Goal: Task Accomplishment & Management: Manage account settings

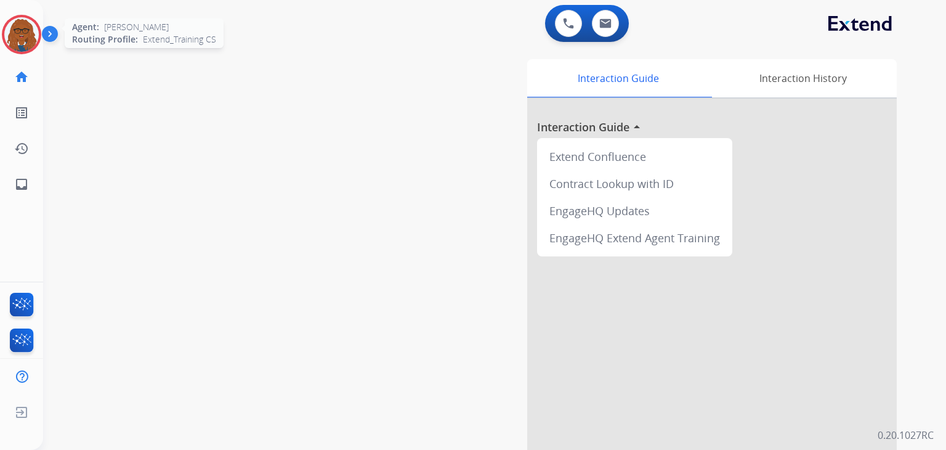
click at [20, 25] on img at bounding box center [21, 34] width 35 height 35
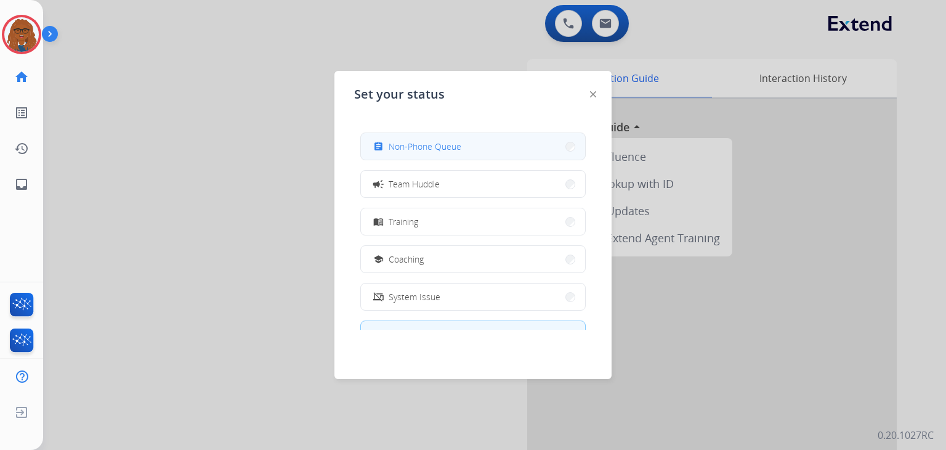
scroll to position [195, 0]
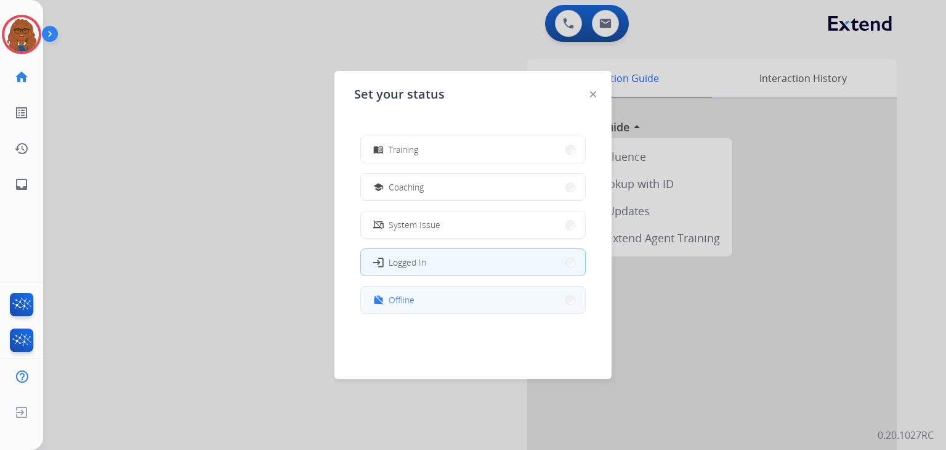
click at [408, 294] on span "Offline" at bounding box center [402, 299] width 26 height 13
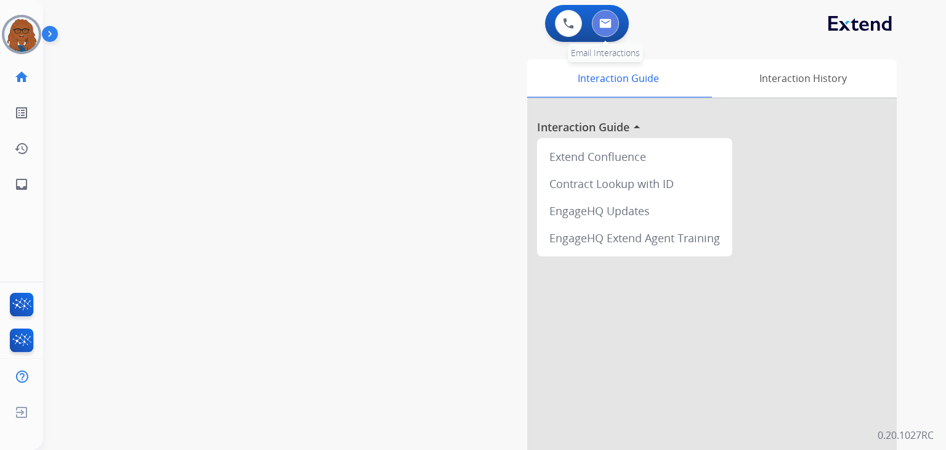
click at [599, 30] on button at bounding box center [605, 23] width 27 height 27
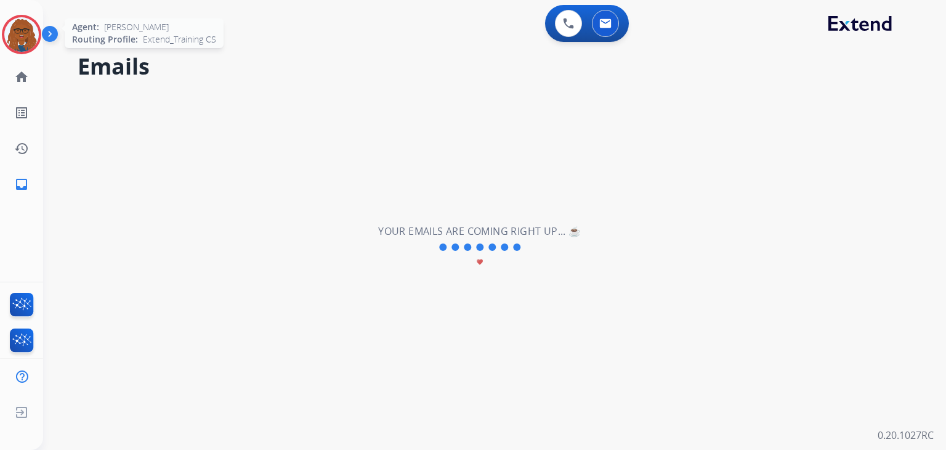
click at [26, 38] on img at bounding box center [21, 34] width 35 height 35
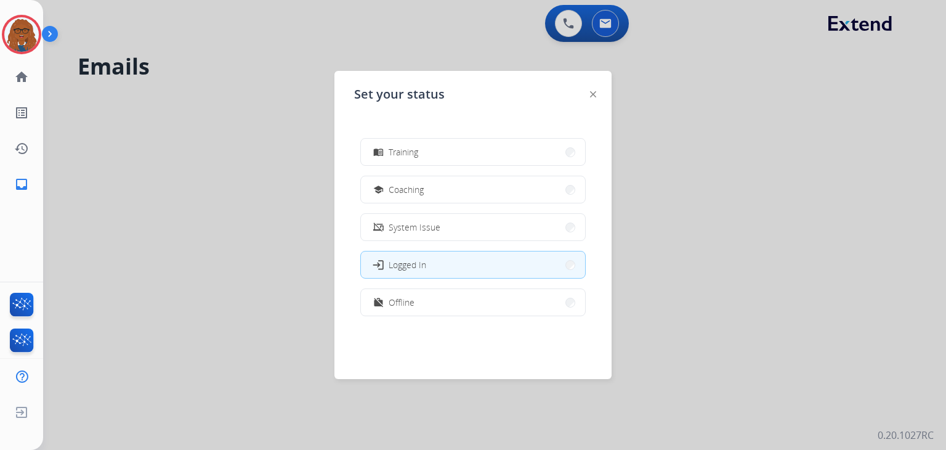
scroll to position [195, 0]
click at [669, 178] on div at bounding box center [473, 225] width 946 height 450
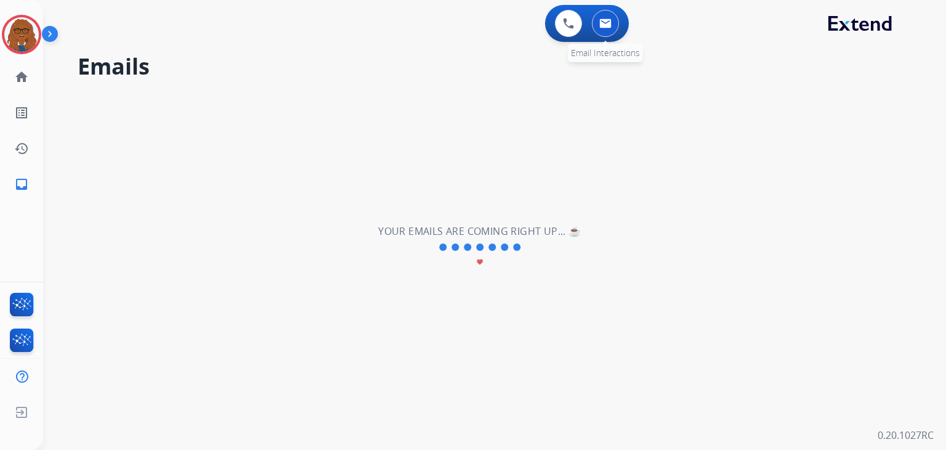
click at [596, 22] on button at bounding box center [605, 23] width 27 height 27
click at [24, 44] on img at bounding box center [21, 34] width 35 height 35
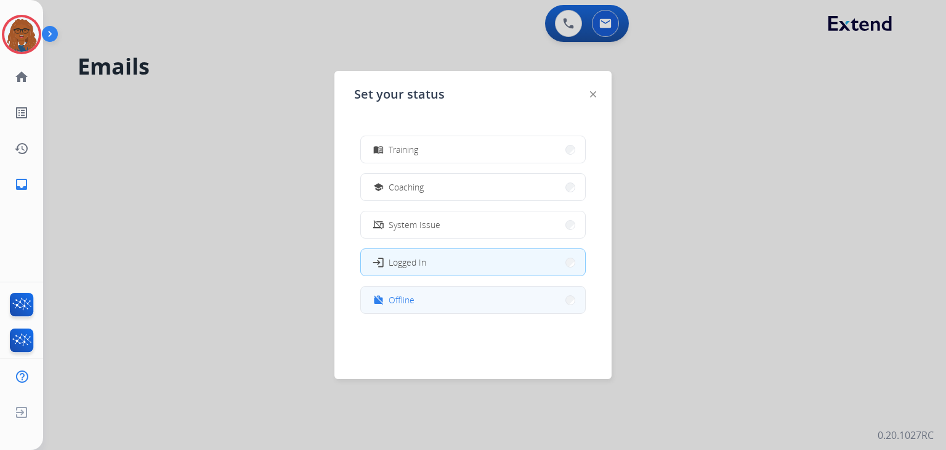
click at [460, 307] on button "work_off Offline" at bounding box center [473, 299] width 224 height 26
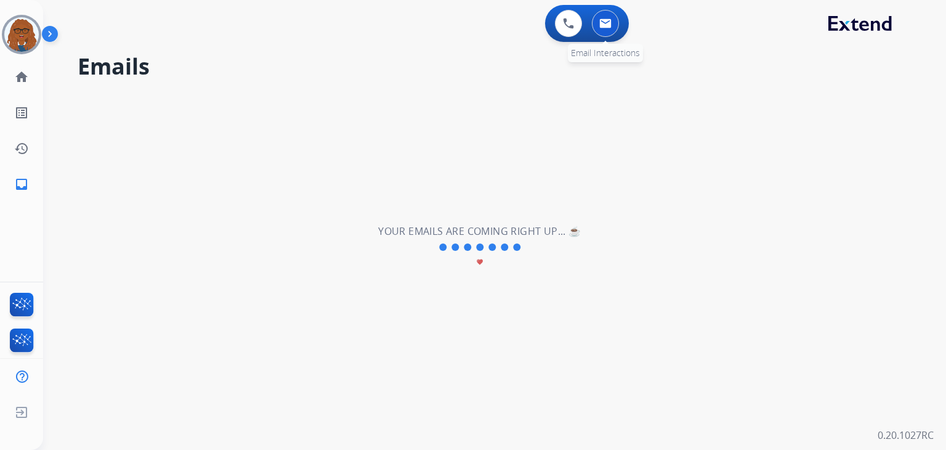
click at [606, 18] on img at bounding box center [605, 23] width 12 height 10
click at [525, 134] on div "**********" at bounding box center [480, 246] width 874 height 405
click at [600, 18] on button at bounding box center [605, 23] width 27 height 27
click at [23, 416] on img at bounding box center [21, 411] width 22 height 23
